Goal: Information Seeking & Learning: Understand process/instructions

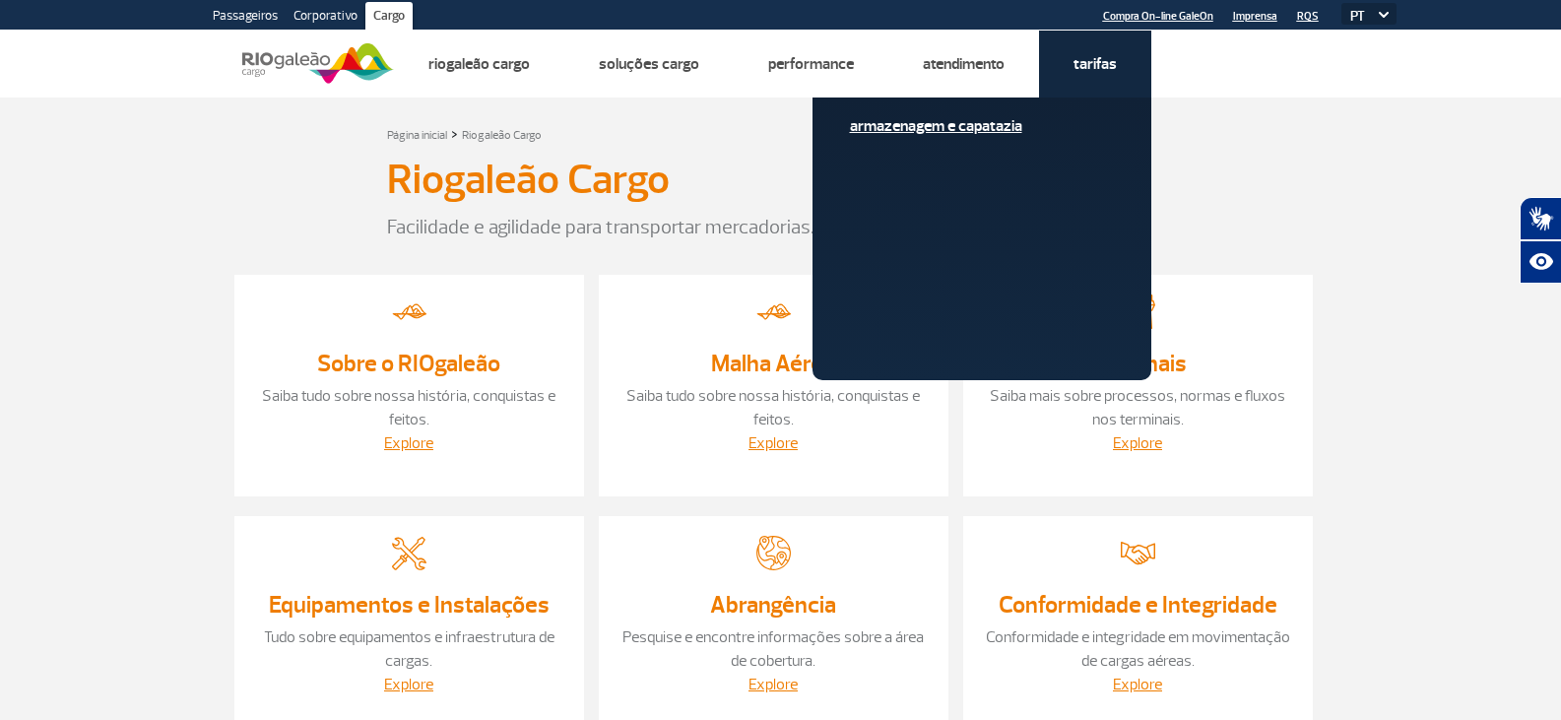
click at [992, 126] on link "Armazenagem e Capatazia" at bounding box center [982, 126] width 264 height 22
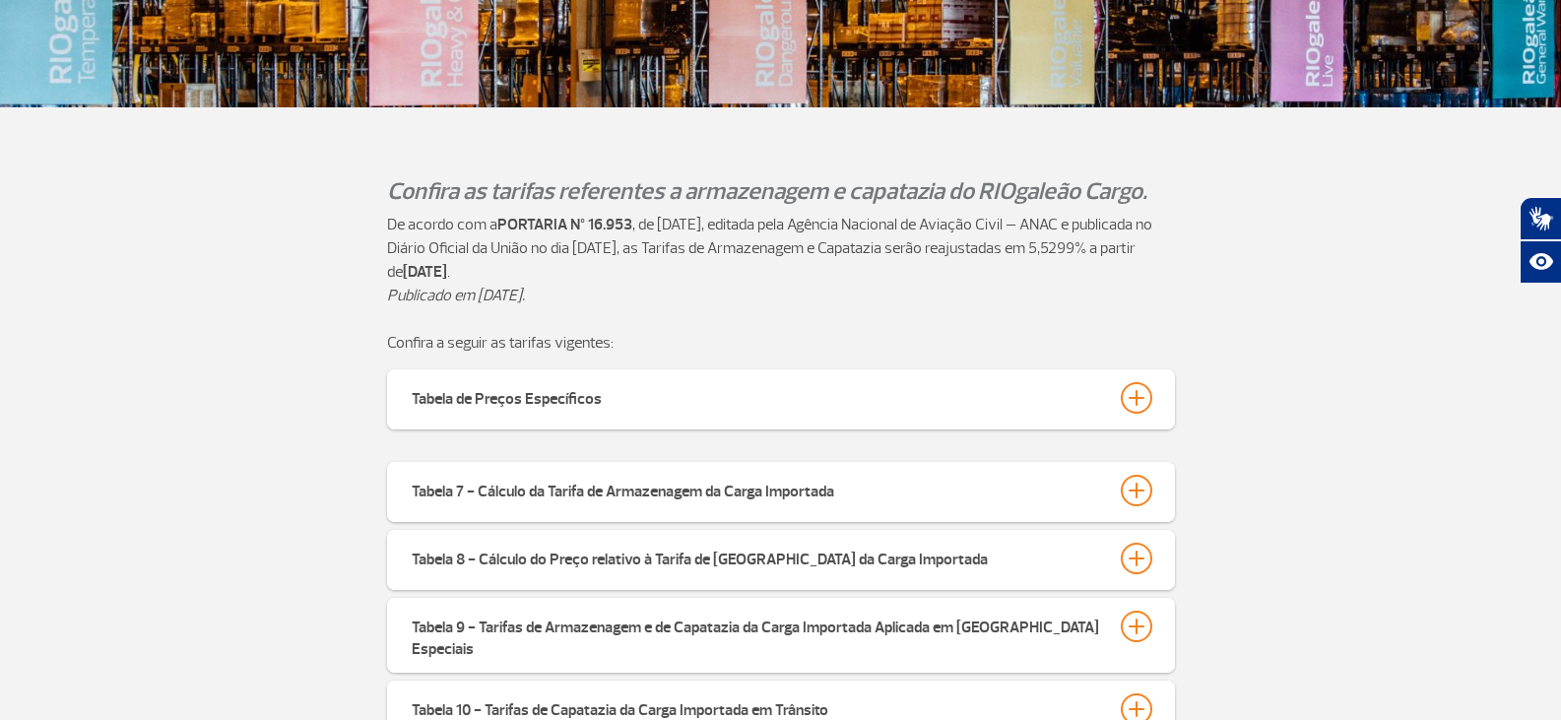
scroll to position [591, 0]
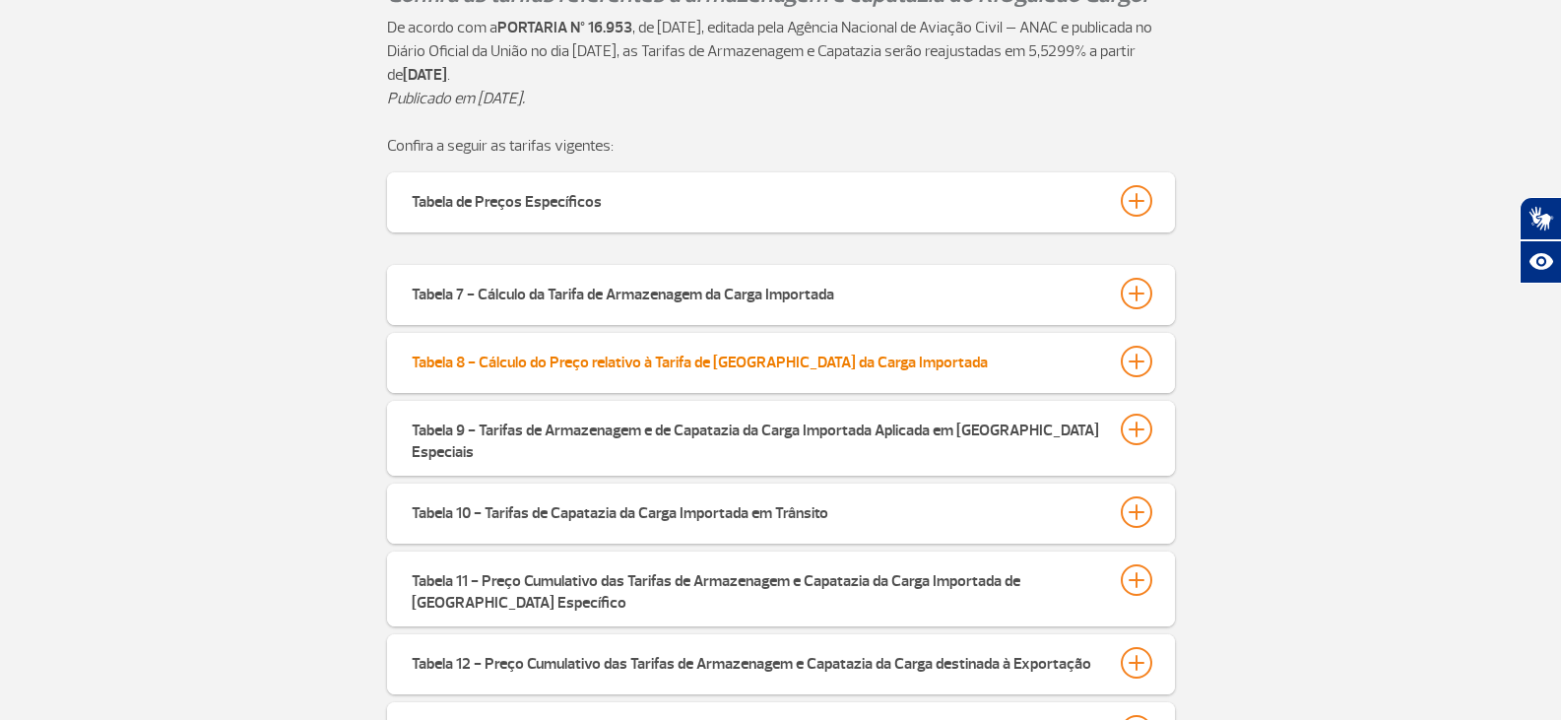
click at [580, 364] on div "Tabela 8 - Cálculo do Preço relativo à Tarifa de [GEOGRAPHIC_DATA] da Carga Imp…" at bounding box center [700, 360] width 576 height 28
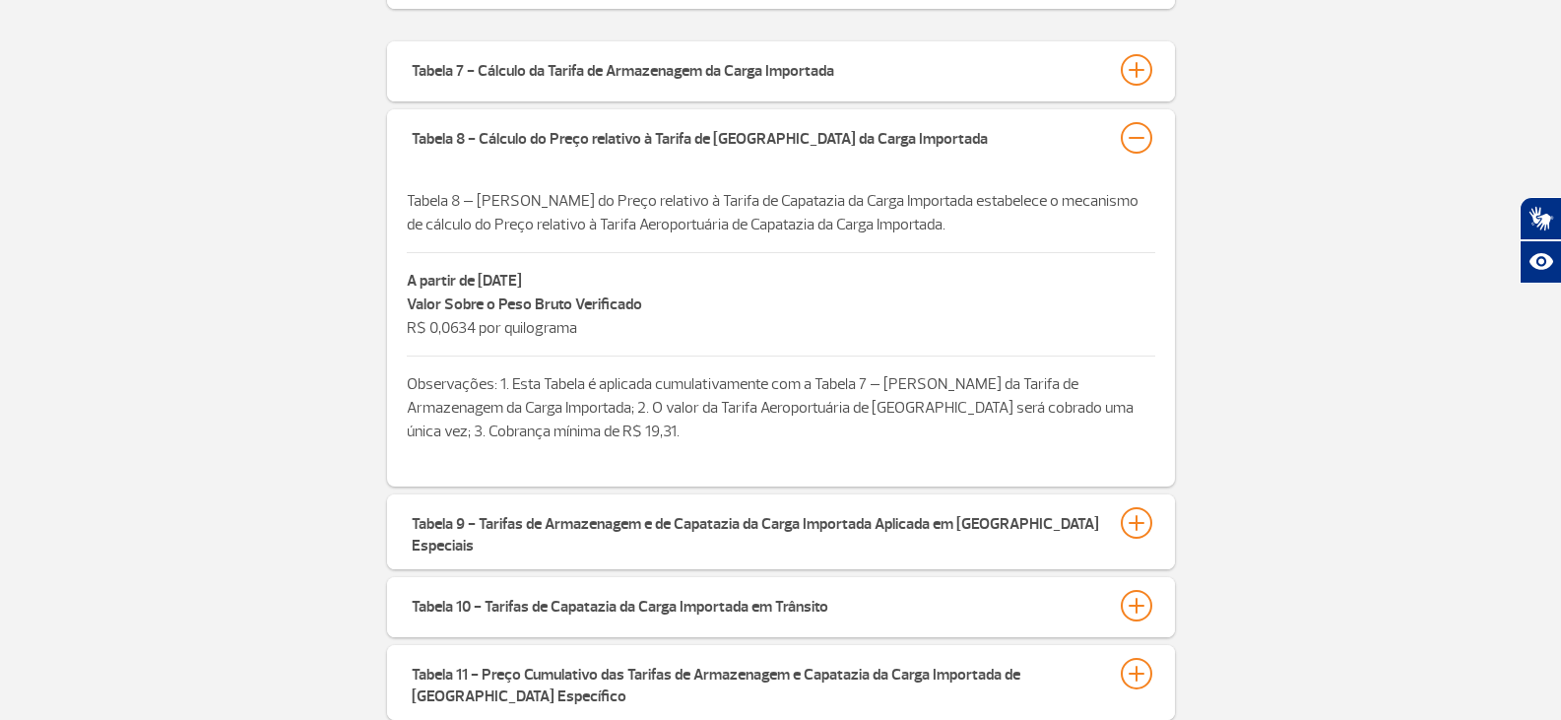
scroll to position [788, 0]
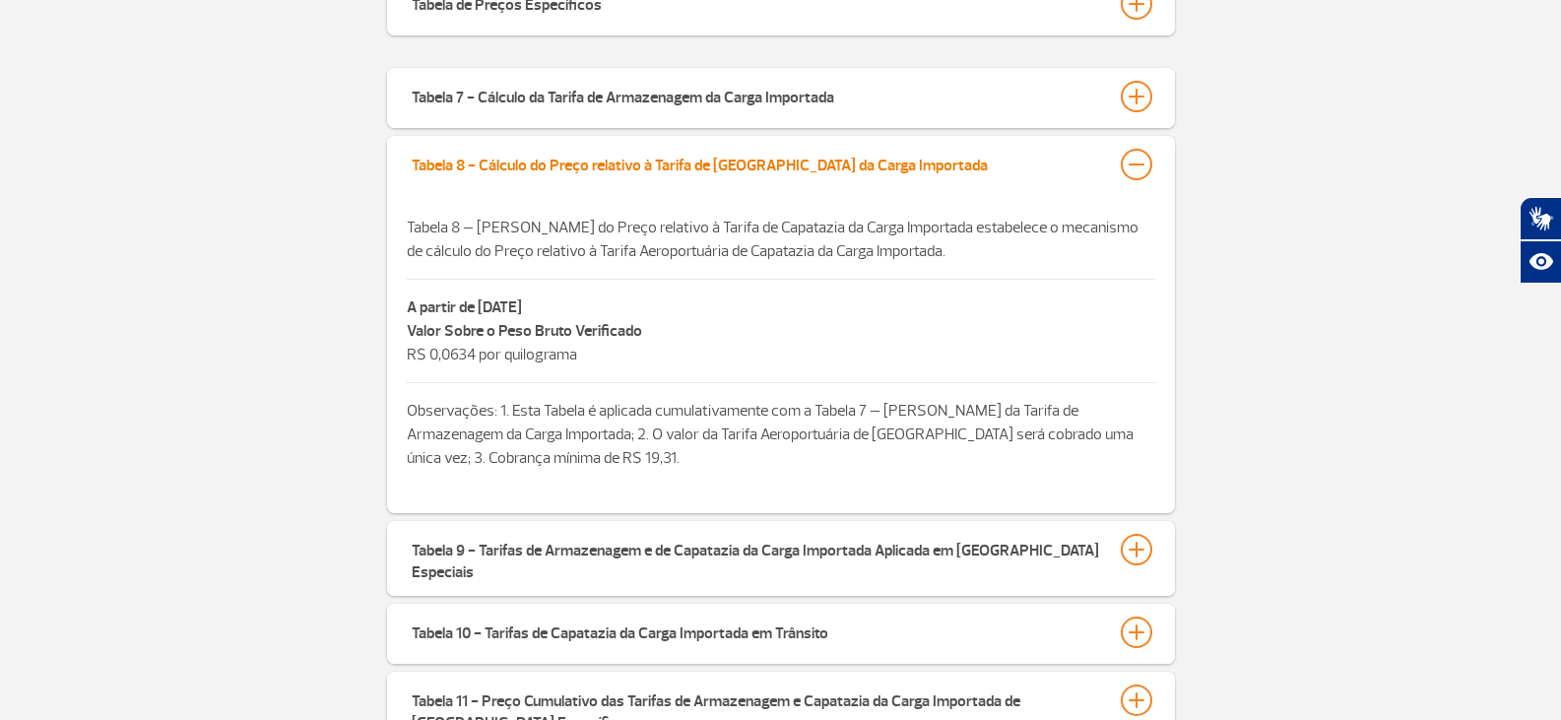
click at [757, 160] on div "Tabela 8 - Cálculo do Preço relativo à Tarifa de [GEOGRAPHIC_DATA] da Carga Imp…" at bounding box center [700, 163] width 576 height 28
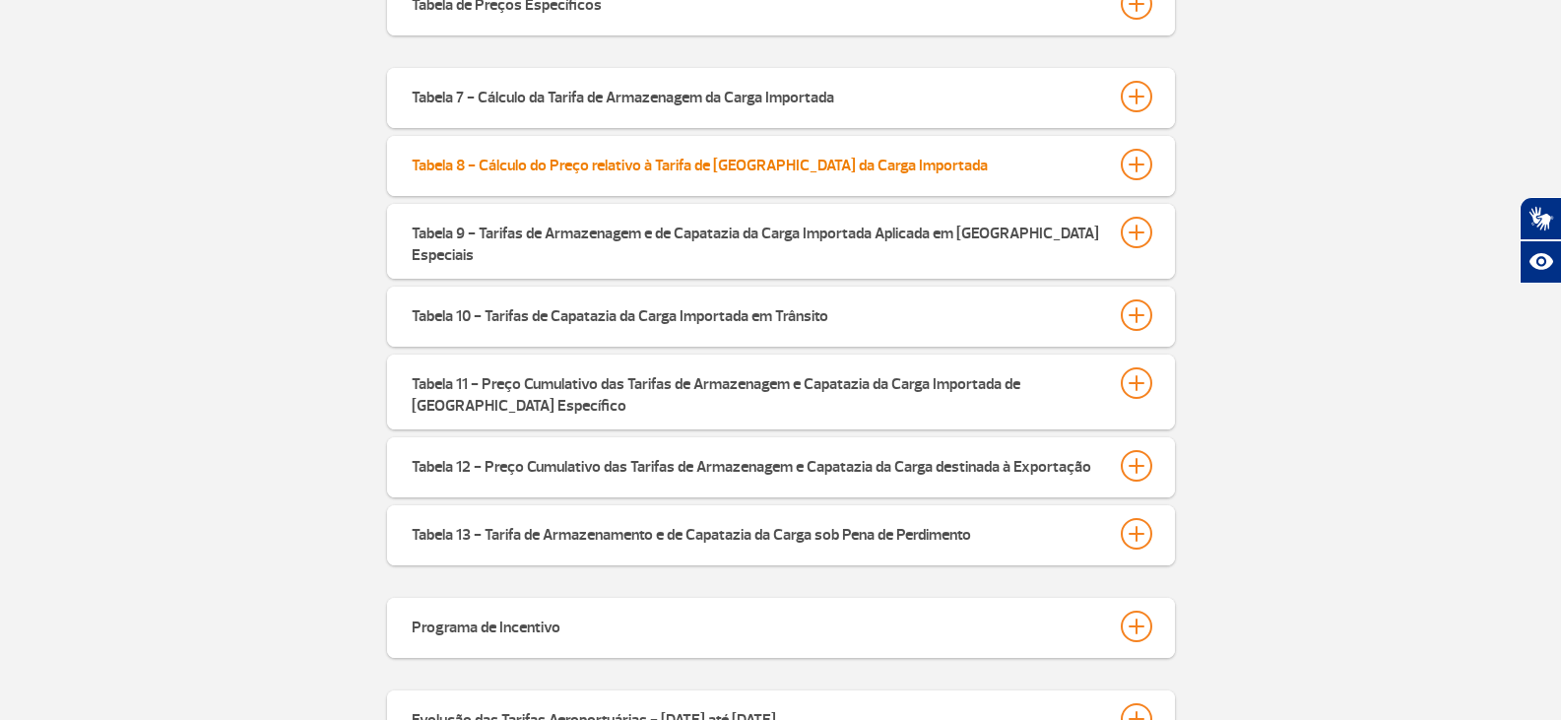
click at [757, 160] on div "Tabela 8 - Cálculo do Preço relativo à Tarifa de [GEOGRAPHIC_DATA] da Carga Imp…" at bounding box center [700, 163] width 576 height 28
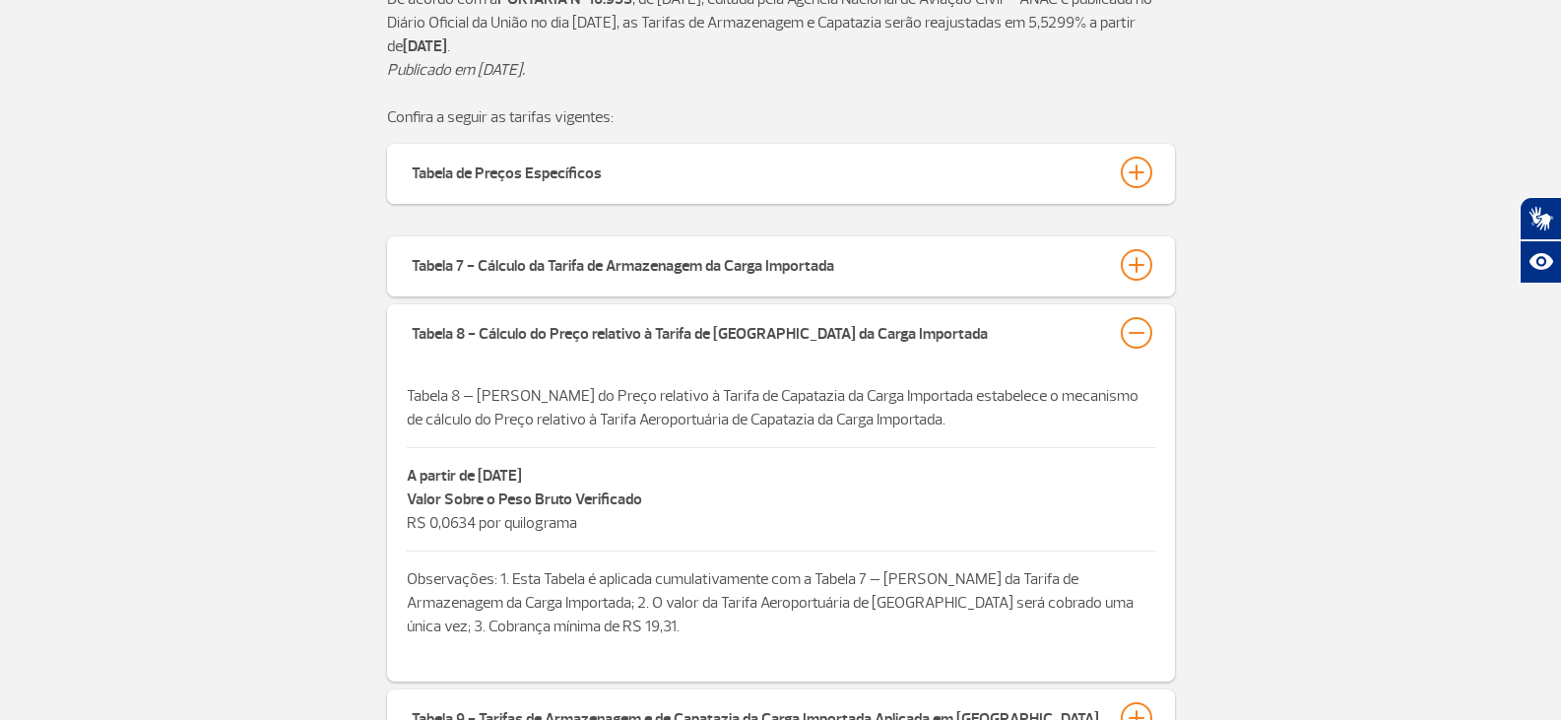
scroll to position [591, 0]
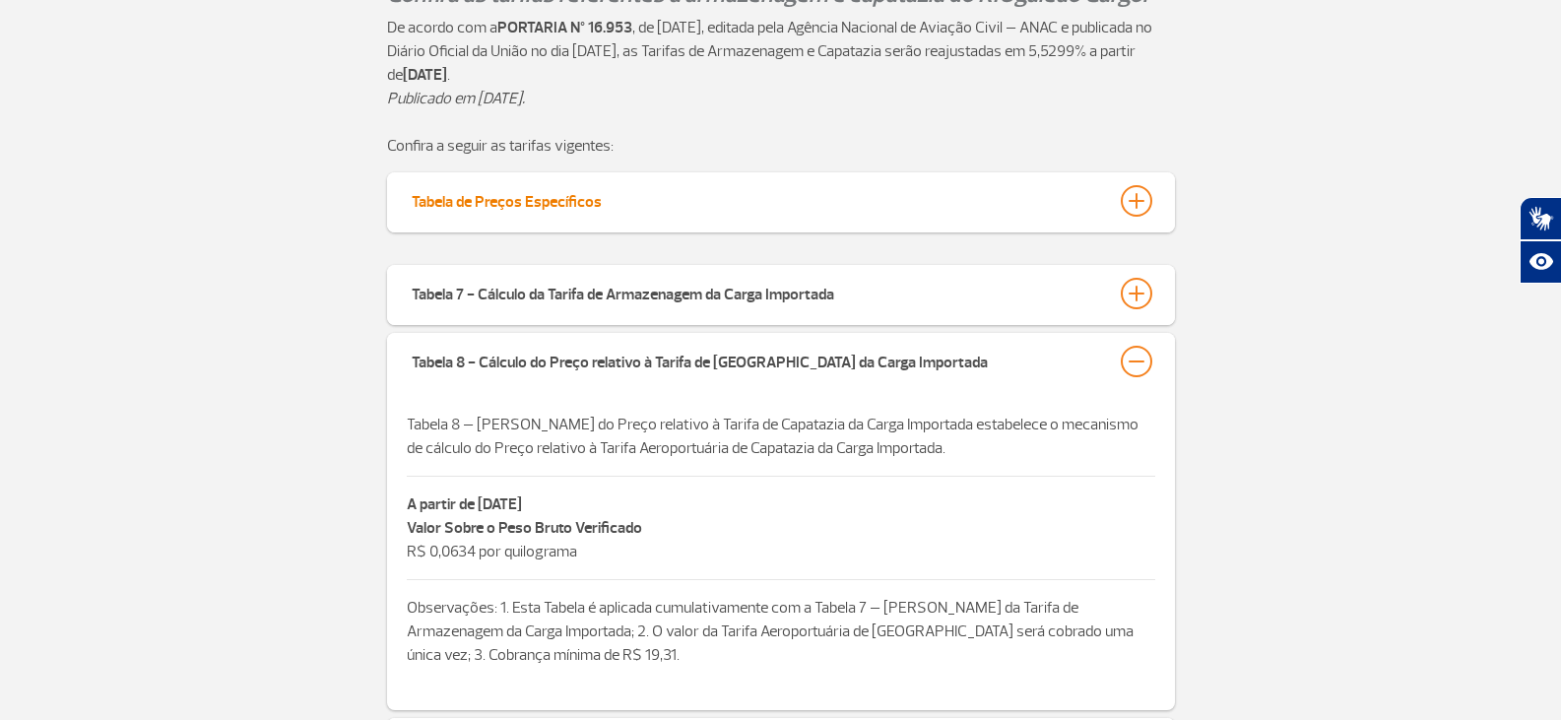
click at [561, 202] on div "Tabela de Preços Específicos" at bounding box center [507, 199] width 190 height 28
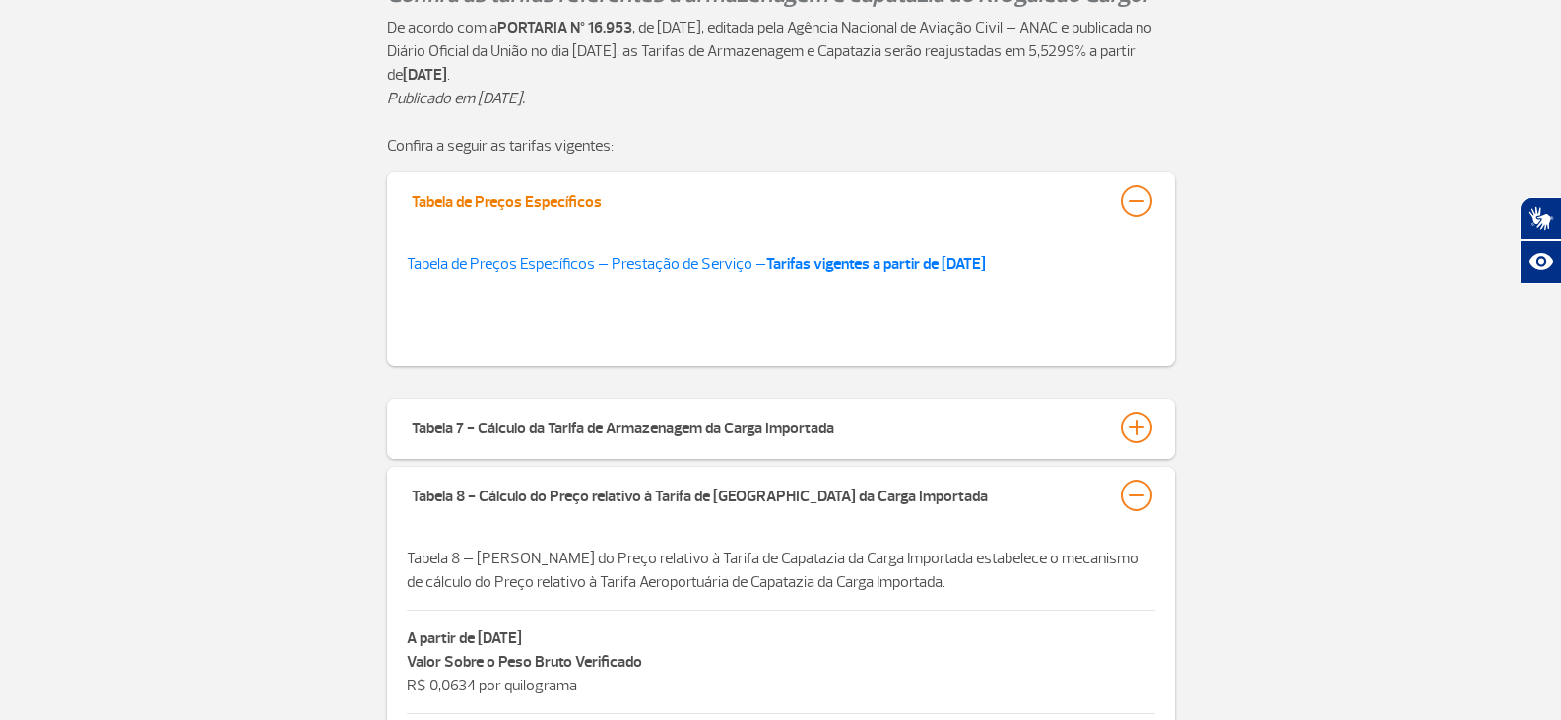
click at [580, 211] on div "Tabela de Preços Específicos" at bounding box center [507, 199] width 190 height 28
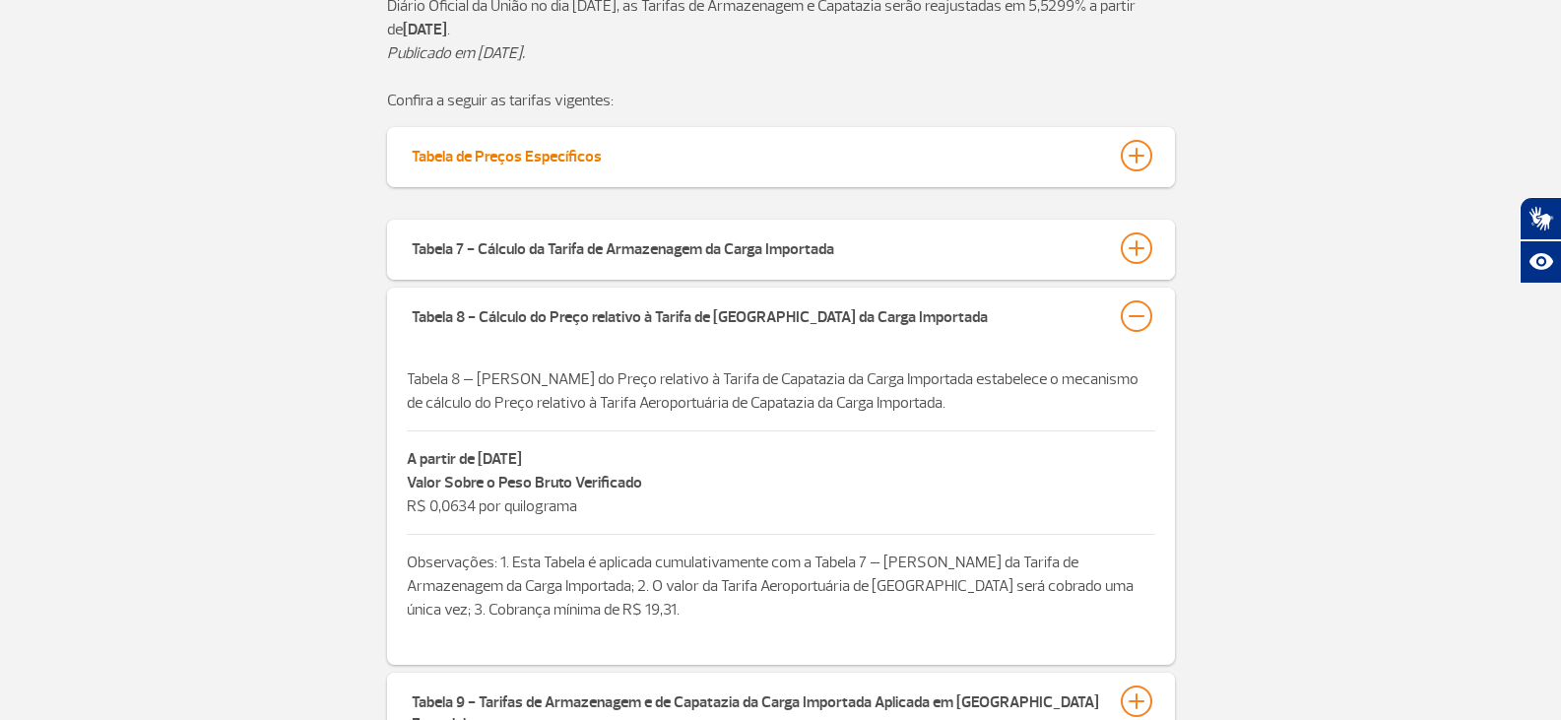
scroll to position [689, 0]
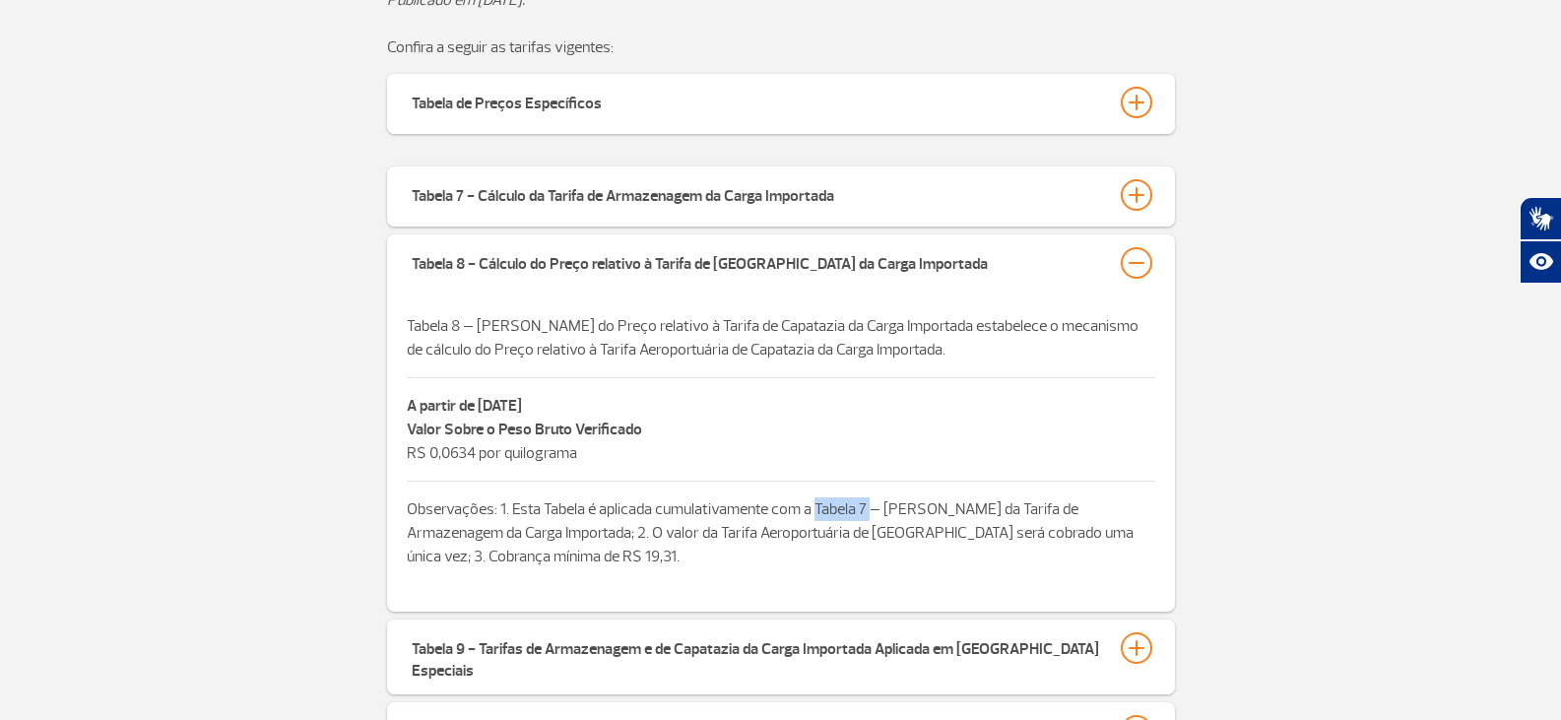
drag, startPoint x: 868, startPoint y: 509, endPoint x: 817, endPoint y: 509, distance: 51.2
click at [817, 509] on p "Observações: 1. Esta Tabela é aplicada cumulativamente com a Tabela 7 – [PERSON…" at bounding box center [781, 532] width 749 height 71
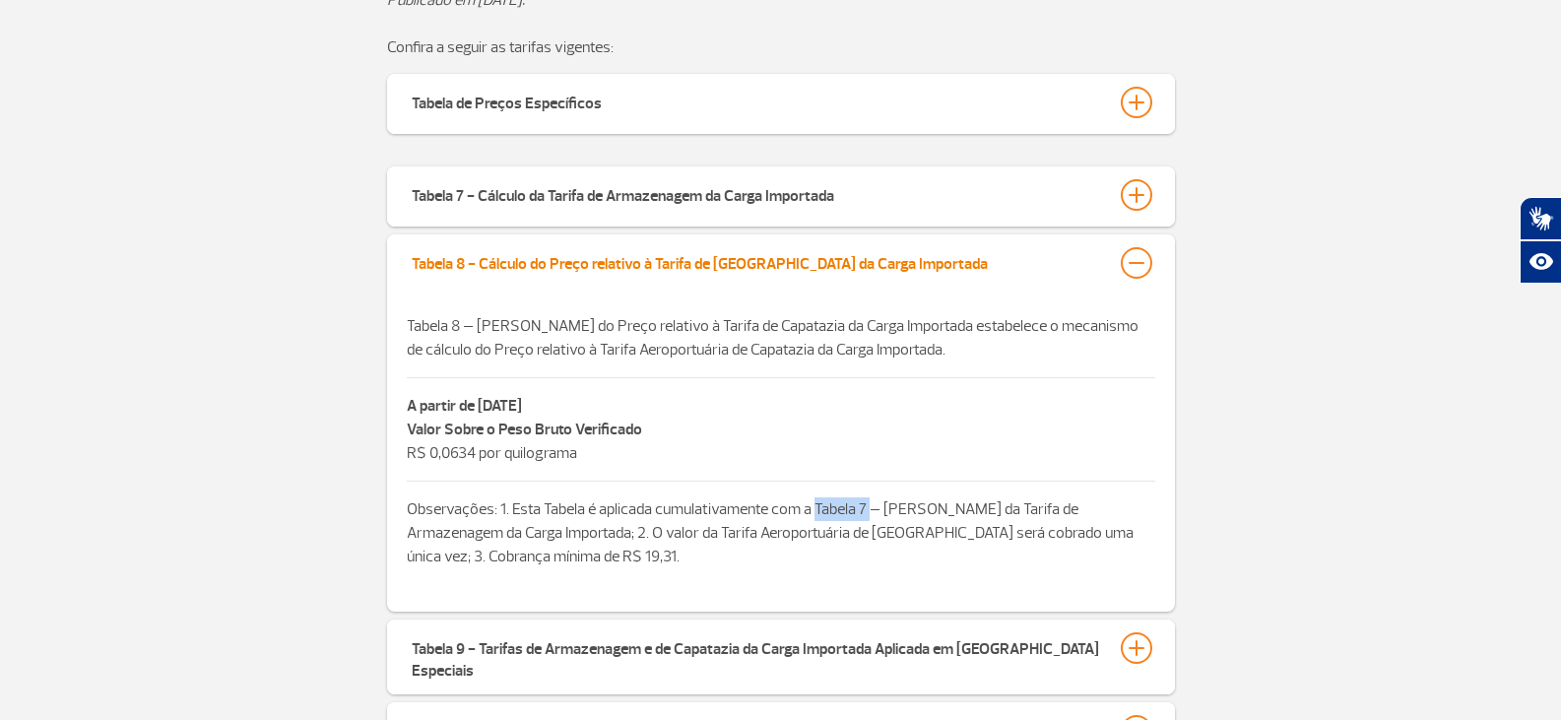
click at [783, 272] on div "Tabela 8 - Cálculo do Preço relativo à Tarifa de [GEOGRAPHIC_DATA] da Carga Imp…" at bounding box center [700, 261] width 576 height 28
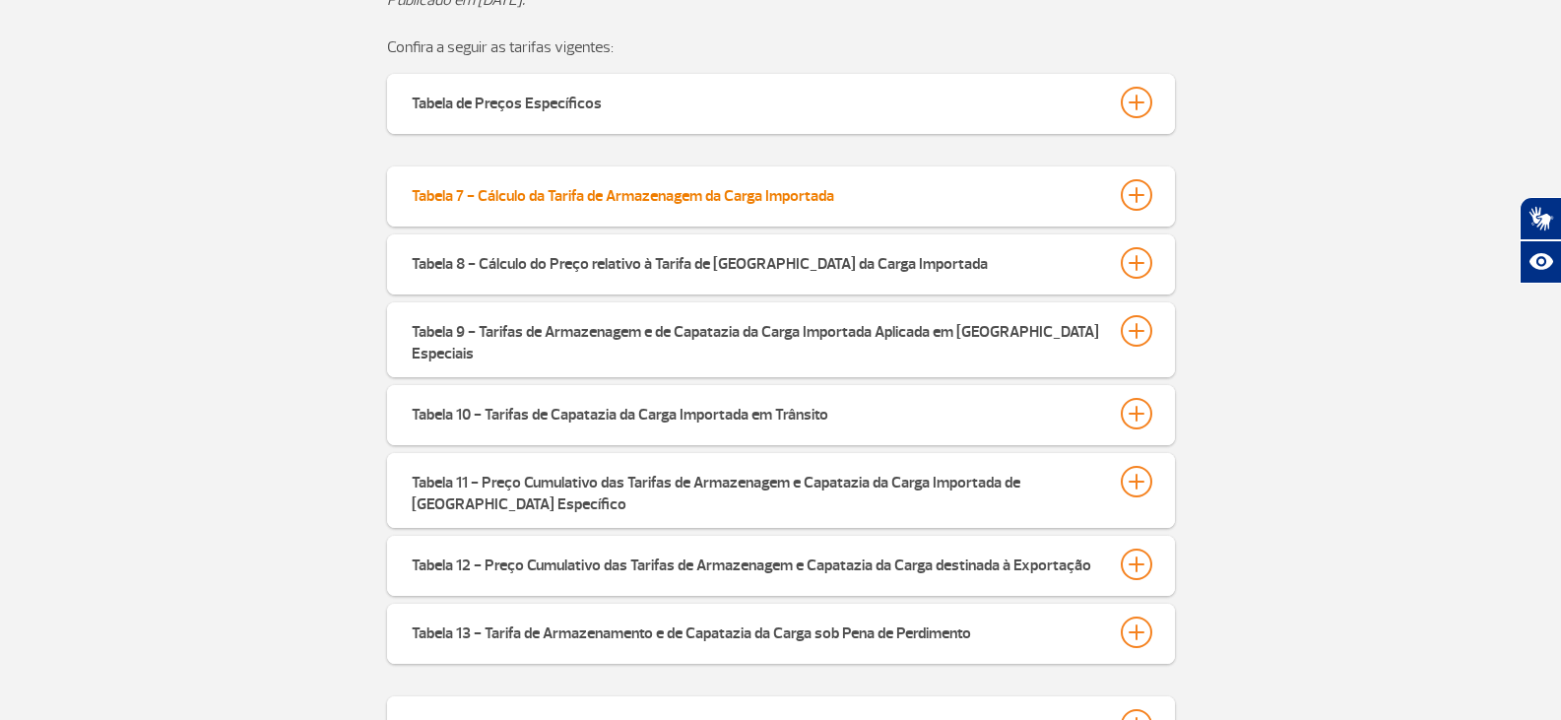
click at [752, 192] on div "Tabela 7 - Cálculo da Tarifa de Armazenagem da Carga Importada" at bounding box center [623, 193] width 423 height 28
